Goal: Task Accomplishment & Management: Manage account settings

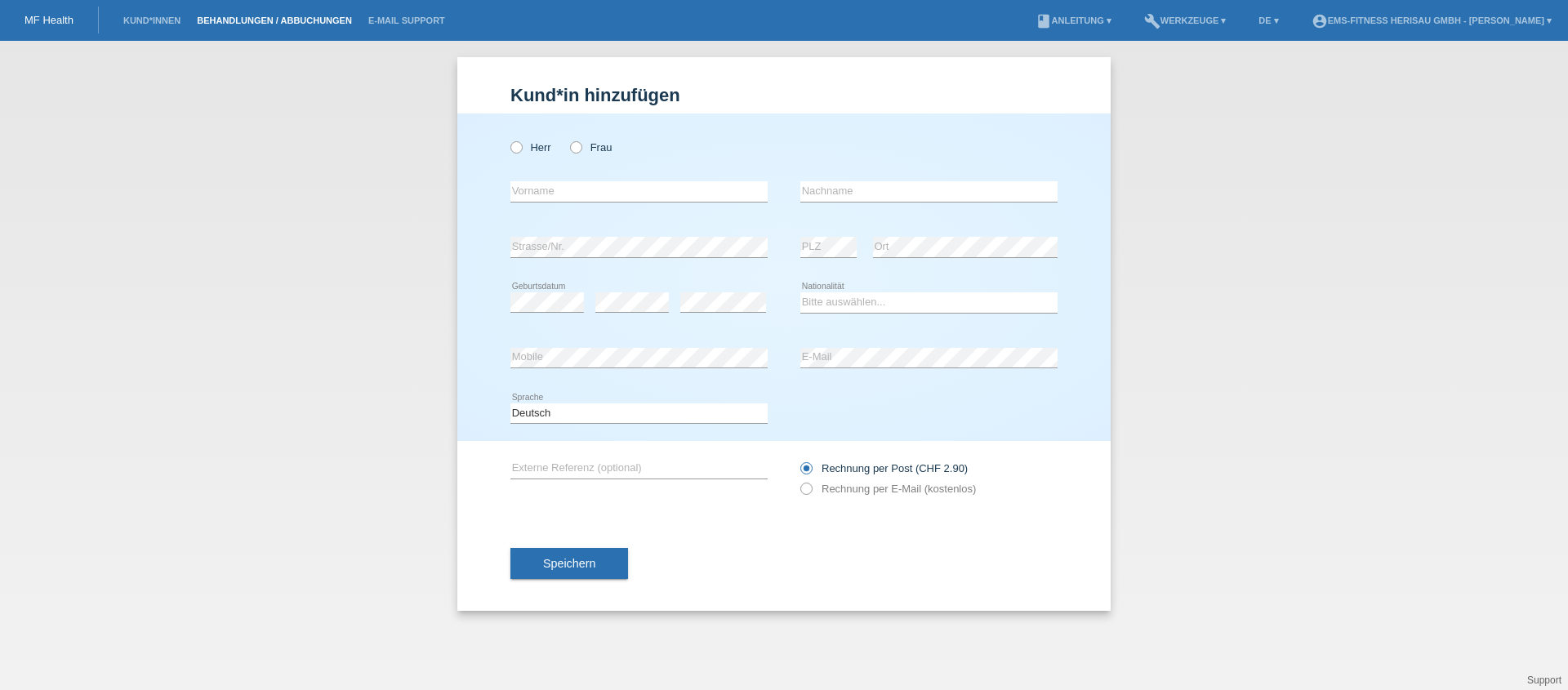
click at [235, 20] on link "Behandlungen / Abbuchungen" at bounding box center [274, 20] width 172 height 10
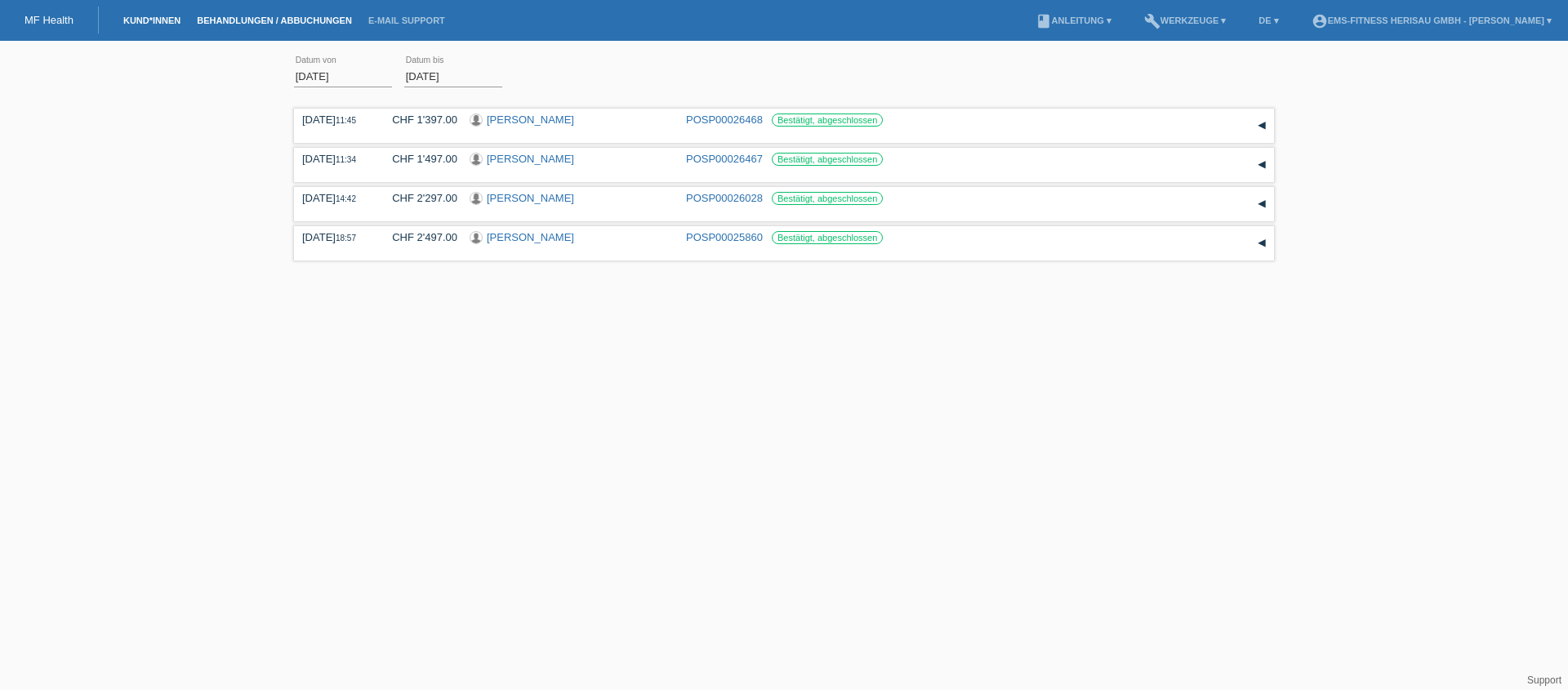
click at [162, 22] on link "Kund*innen" at bounding box center [151, 20] width 74 height 10
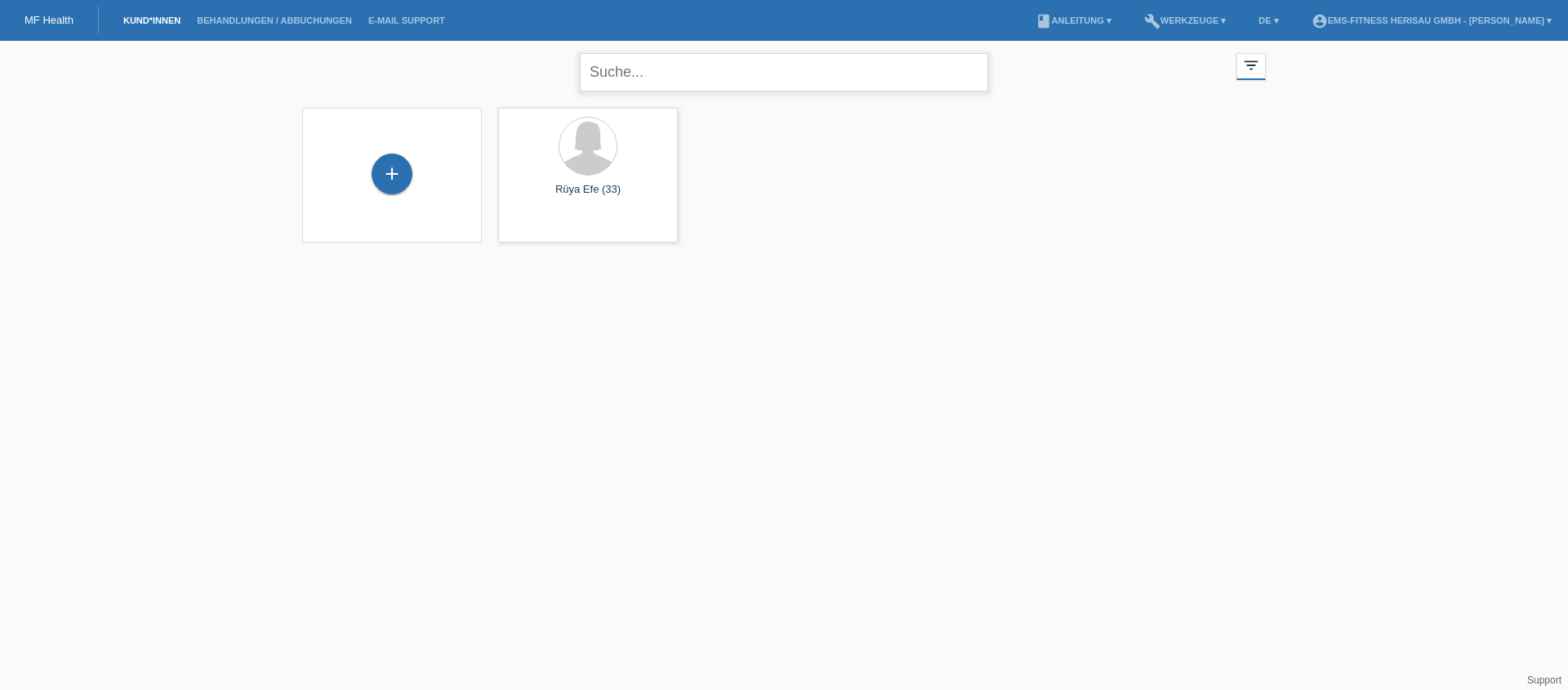
click at [674, 83] on input "text" at bounding box center [784, 72] width 408 height 38
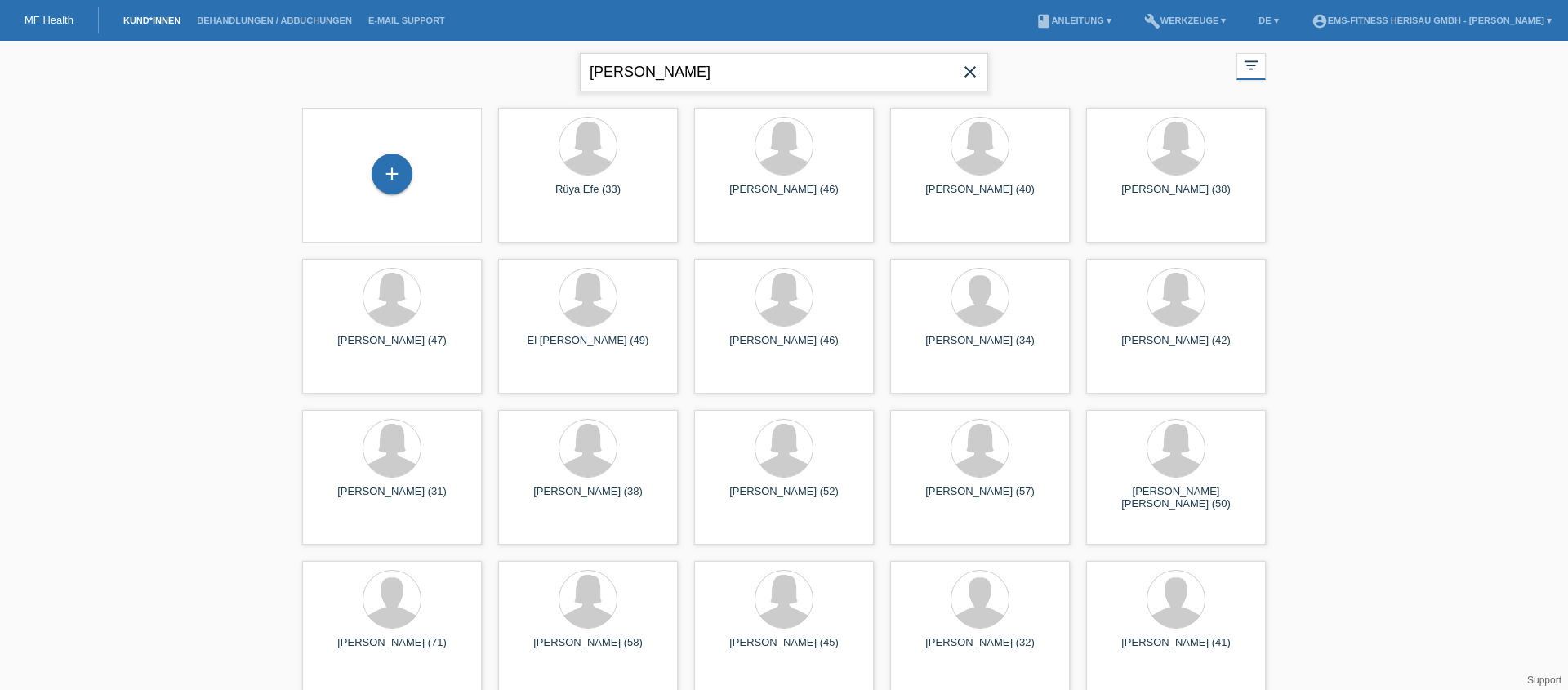
type input "barletta"
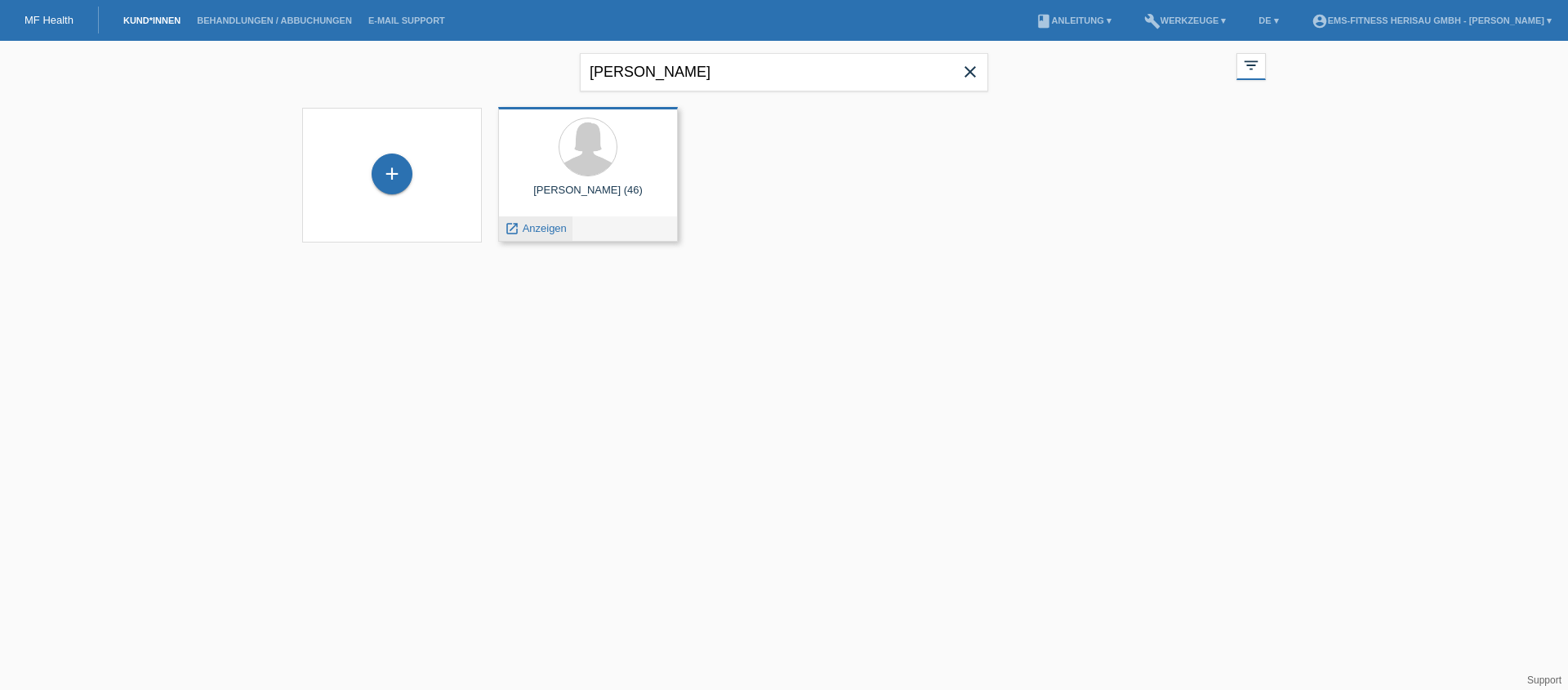
click at [549, 232] on span "Anzeigen" at bounding box center [544, 228] width 44 height 12
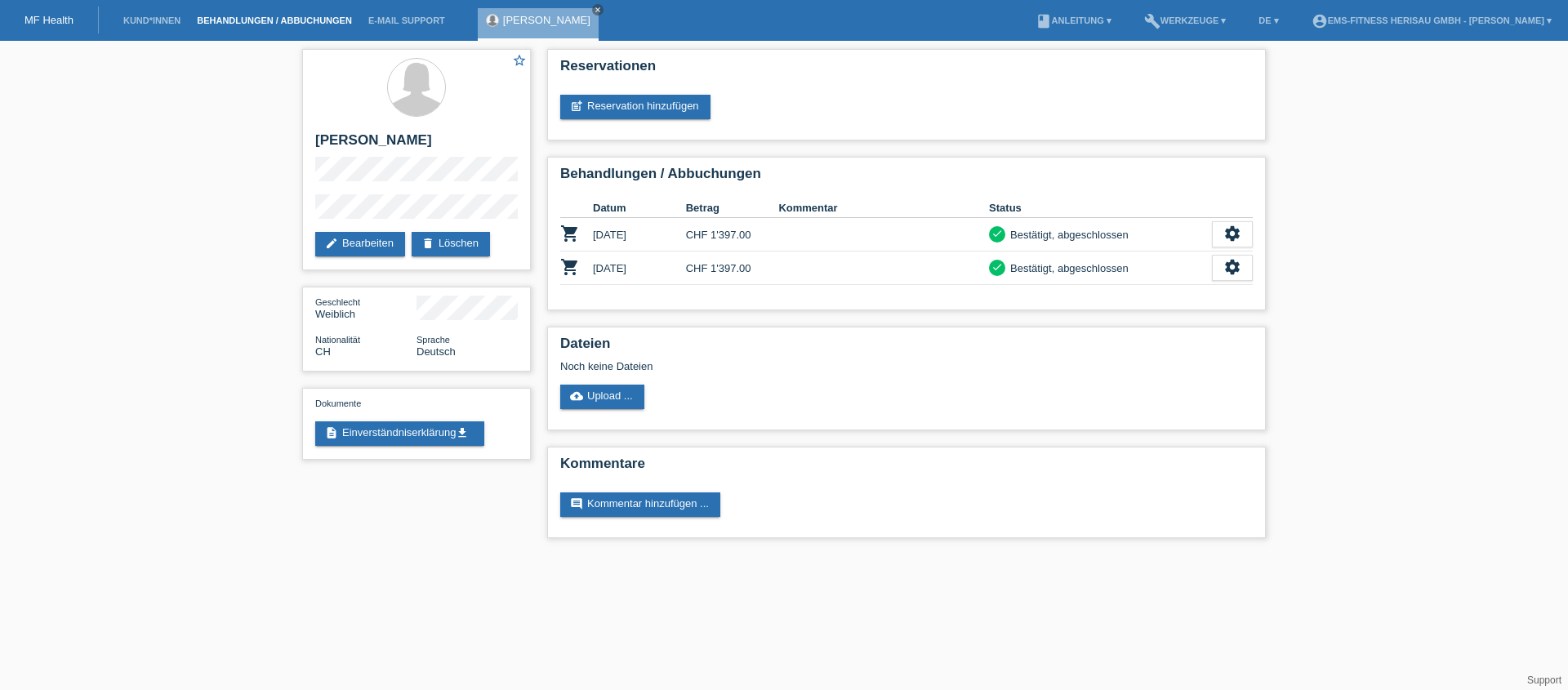
click at [257, 22] on link "Behandlungen / Abbuchungen" at bounding box center [274, 20] width 172 height 10
